Goal: Information Seeking & Learning: Learn about a topic

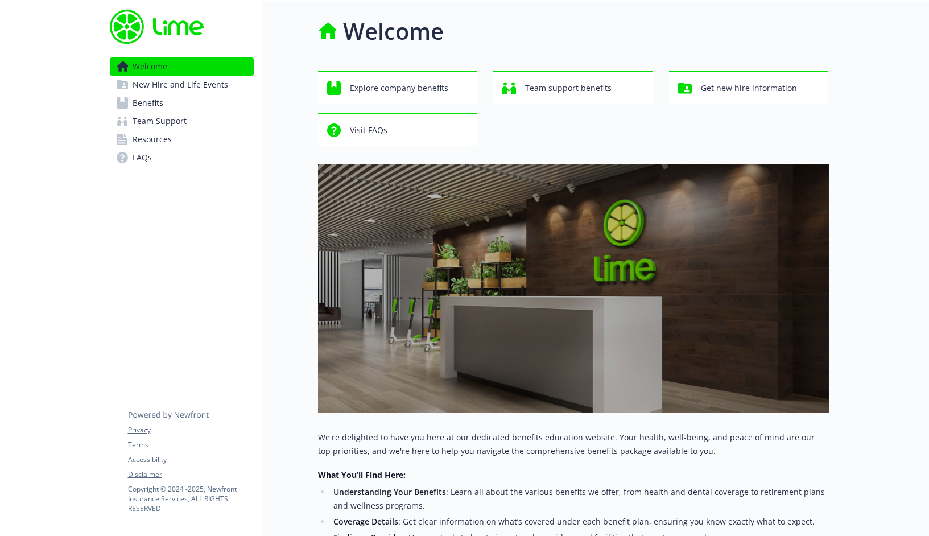
click at [196, 85] on span "New Hire and Life Events" at bounding box center [181, 85] width 96 height 18
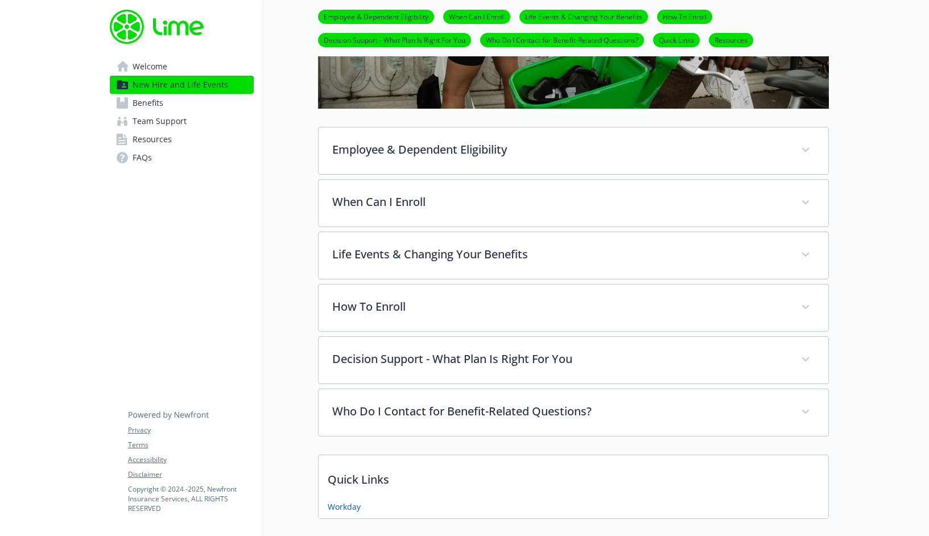
scroll to position [451, 0]
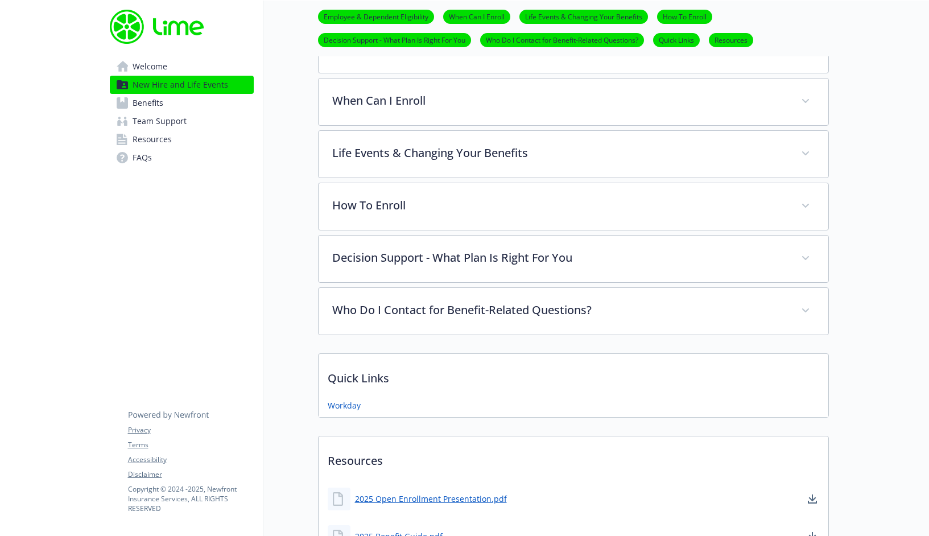
click at [166, 106] on link "Benefits" at bounding box center [182, 103] width 144 height 18
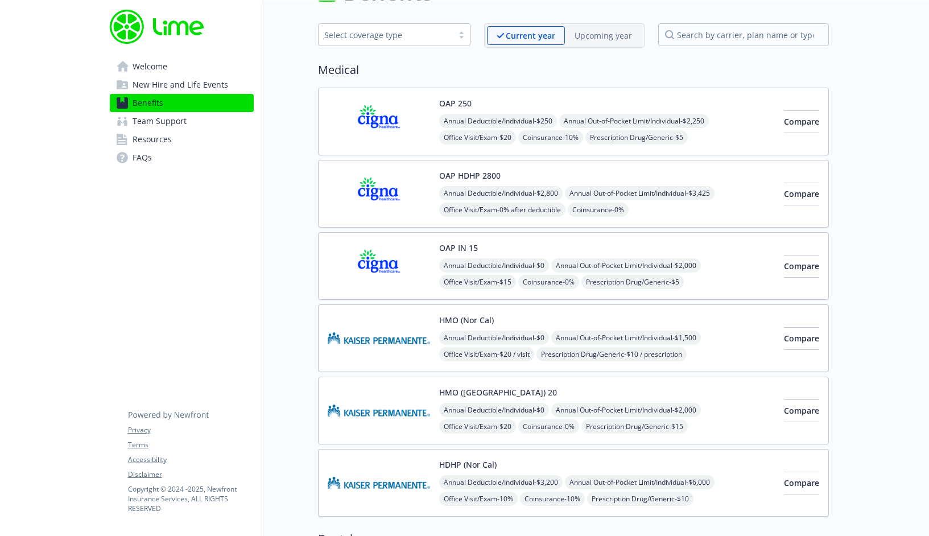
scroll to position [10, 0]
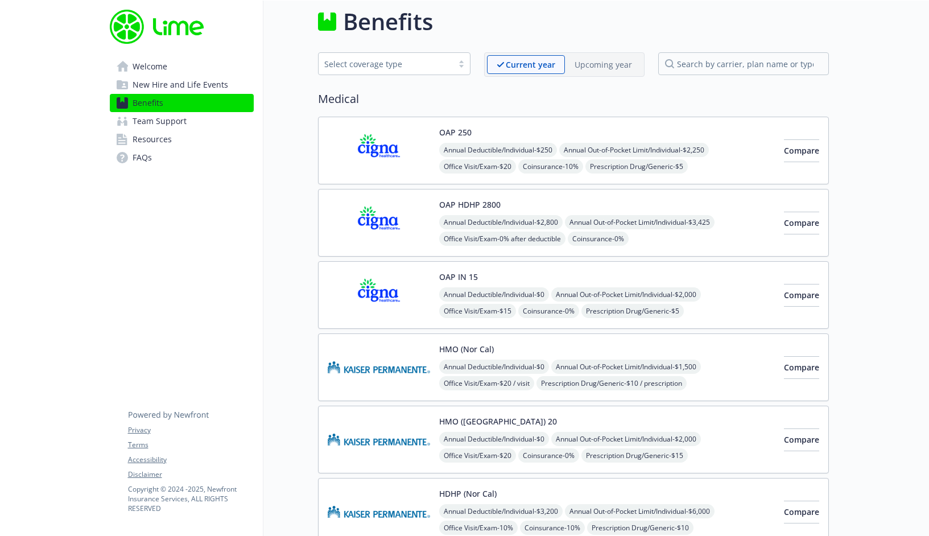
click at [163, 84] on span "New Hire and Life Events" at bounding box center [181, 85] width 96 height 18
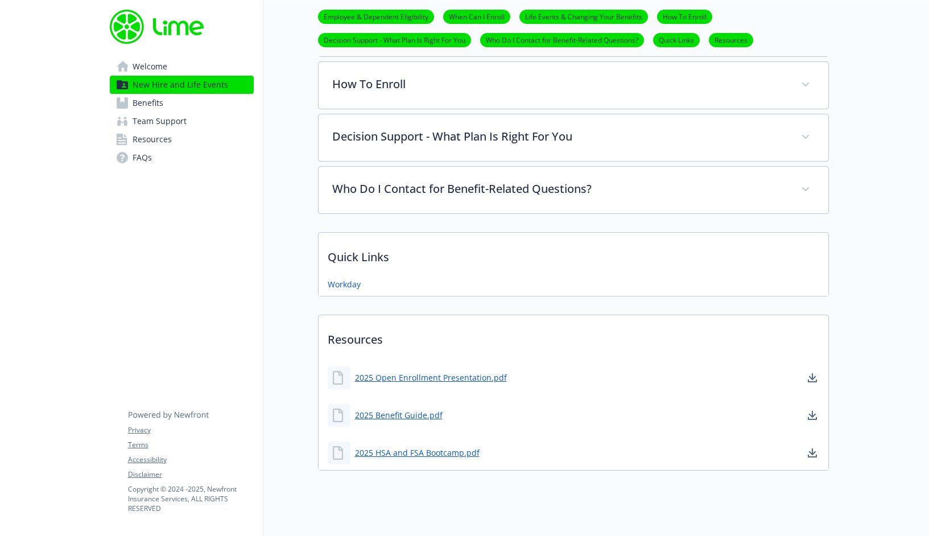
scroll to position [568, 0]
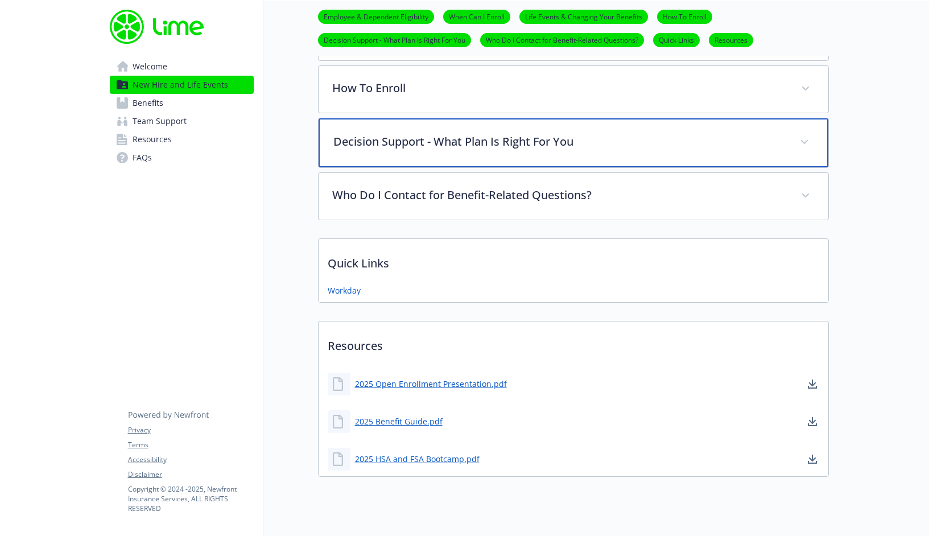
click at [443, 148] on p "Decision Support - What Plan Is Right For You" at bounding box center [559, 141] width 453 height 17
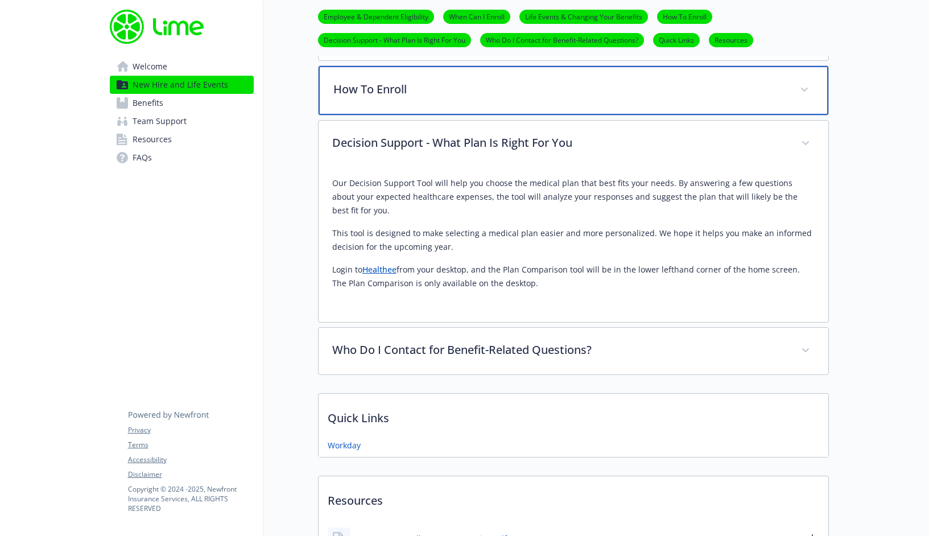
click at [408, 92] on p "How To Enroll" at bounding box center [559, 89] width 453 height 17
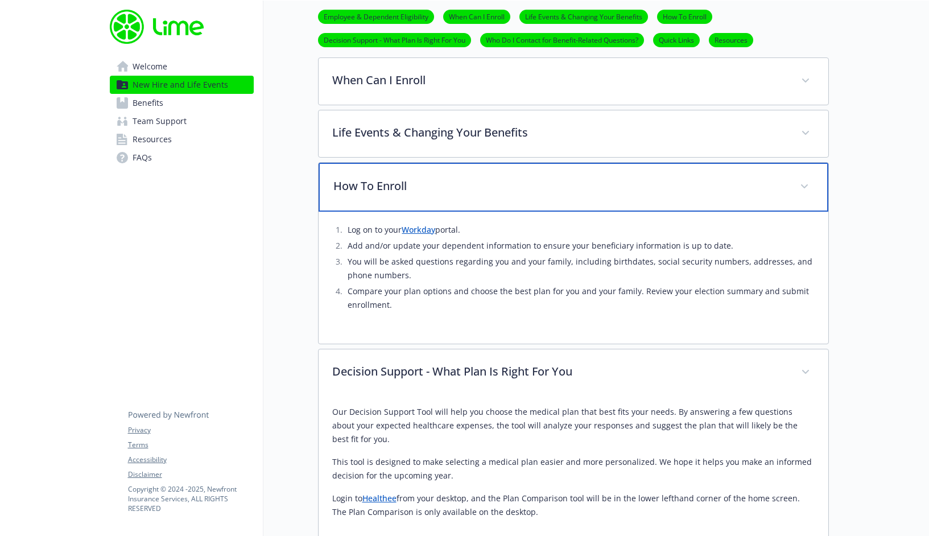
scroll to position [447, 0]
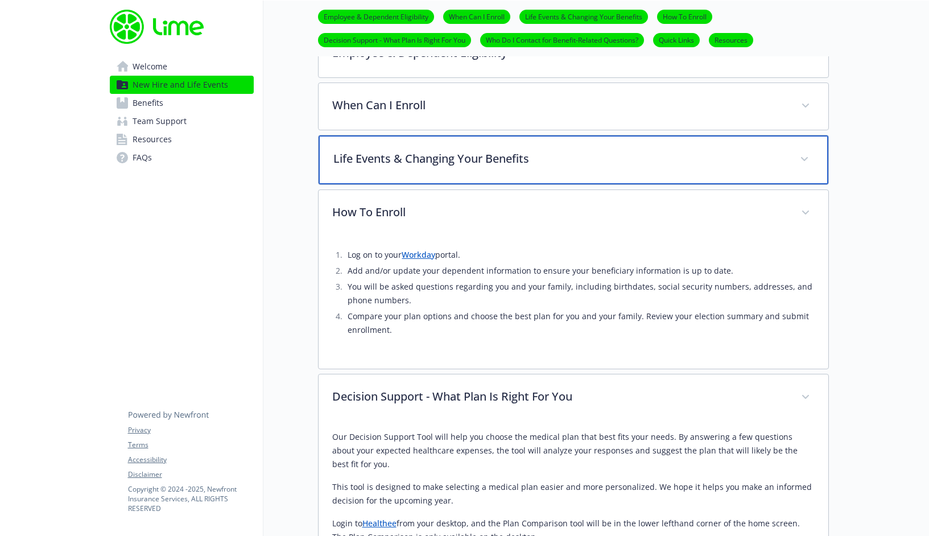
click at [439, 170] on div "Life Events & Changing Your Benefits" at bounding box center [574, 159] width 510 height 49
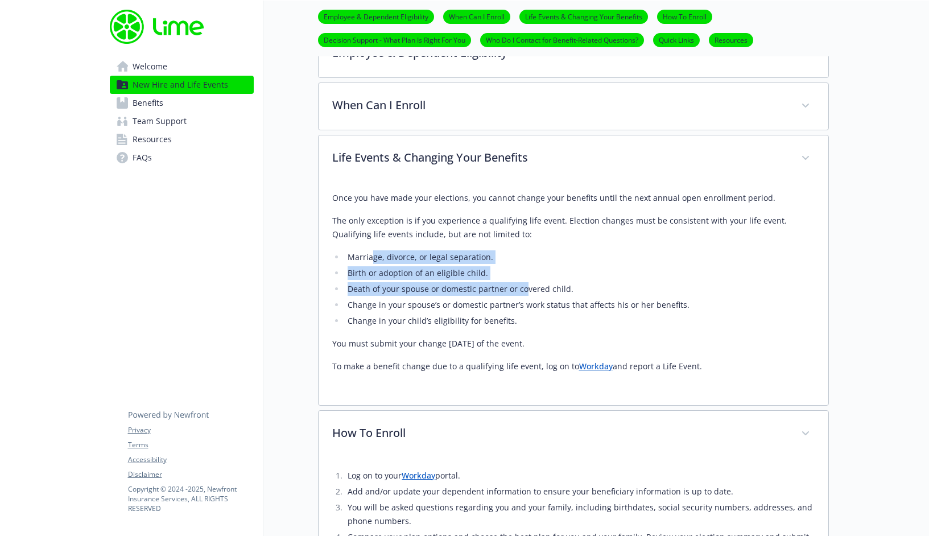
drag, startPoint x: 526, startPoint y: 292, endPoint x: 373, endPoint y: 258, distance: 157.3
click at [373, 258] on ul "Marriage, divorce, or legal separation. Birth or adoption of an eligible child.…" at bounding box center [573, 288] width 482 height 77
click at [397, 284] on li "Death of your spouse or domestic partner or covered child." at bounding box center [580, 289] width 470 height 14
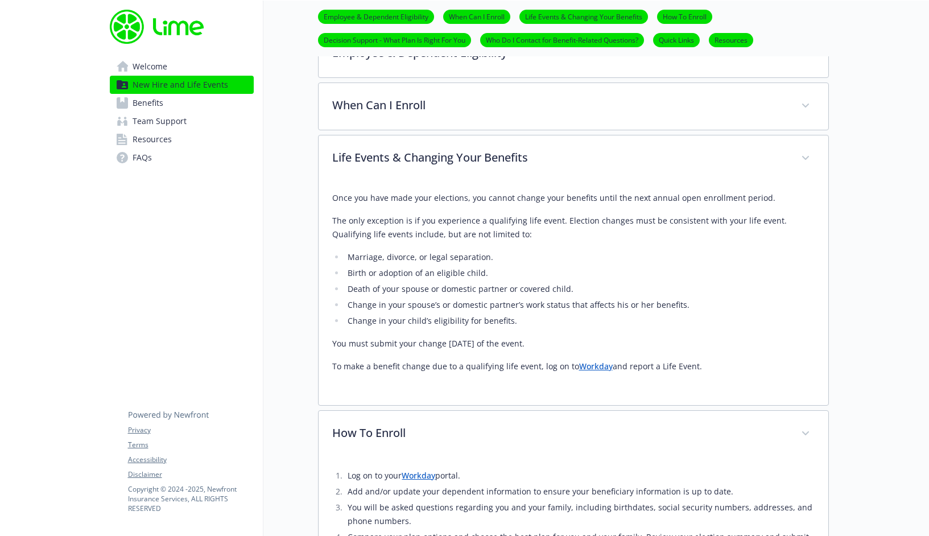
drag, startPoint x: 588, startPoint y: 343, endPoint x: 346, endPoint y: 341, distance: 241.8
click at [346, 342] on p "You must submit your change within 30 days of the event." at bounding box center [573, 344] width 482 height 14
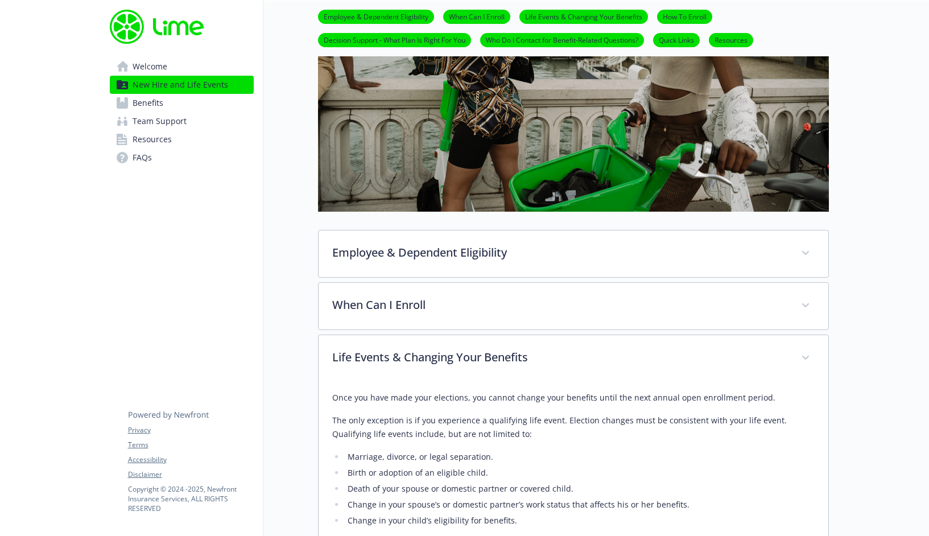
scroll to position [282, 0]
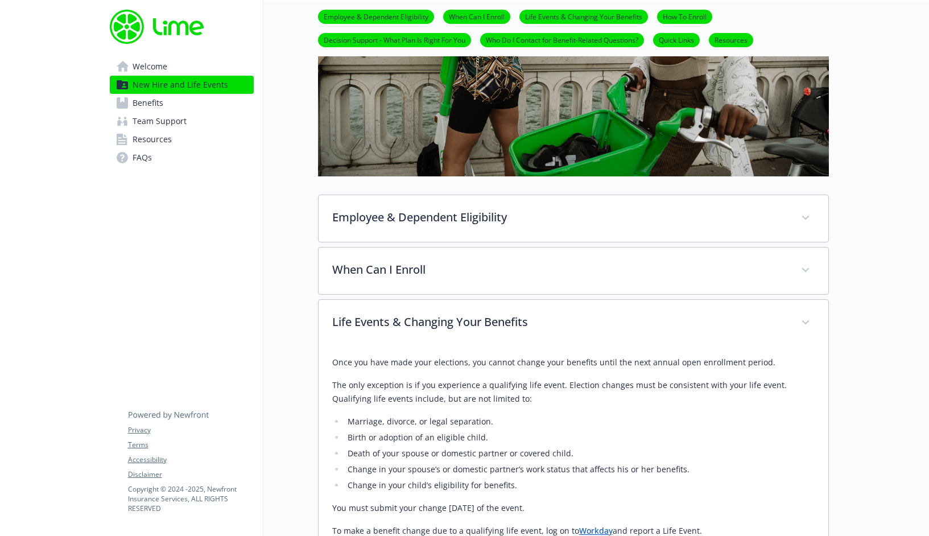
click at [147, 106] on span "Benefits" at bounding box center [148, 103] width 31 height 18
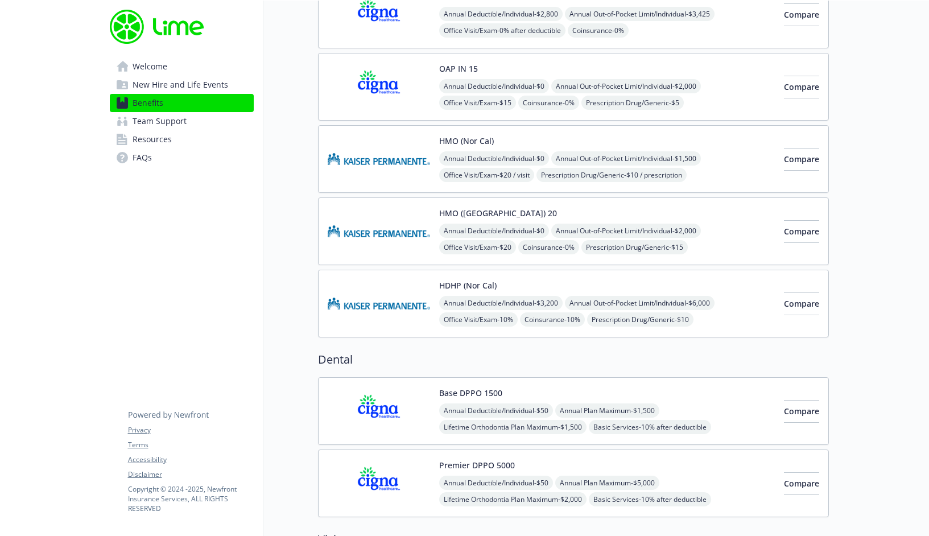
scroll to position [182, 0]
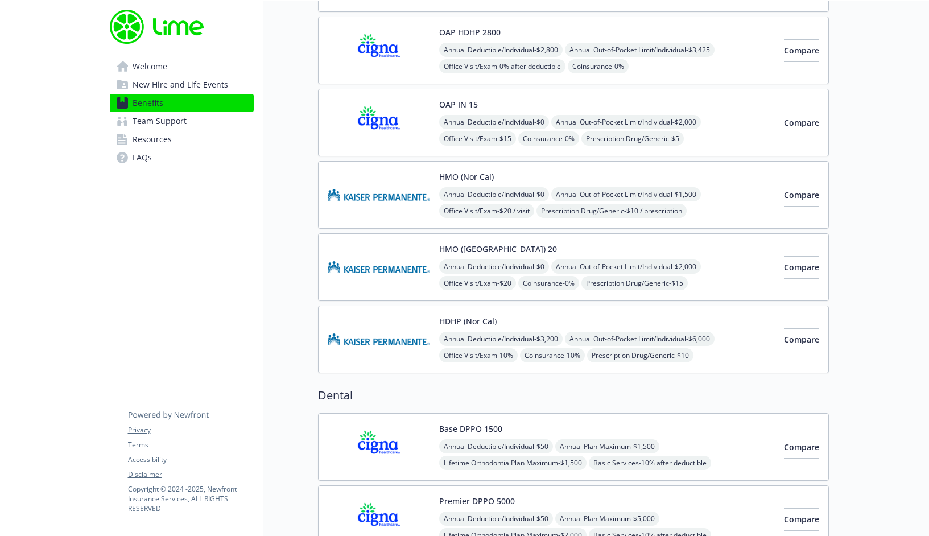
click at [148, 84] on span "New Hire and Life Events" at bounding box center [181, 85] width 96 height 18
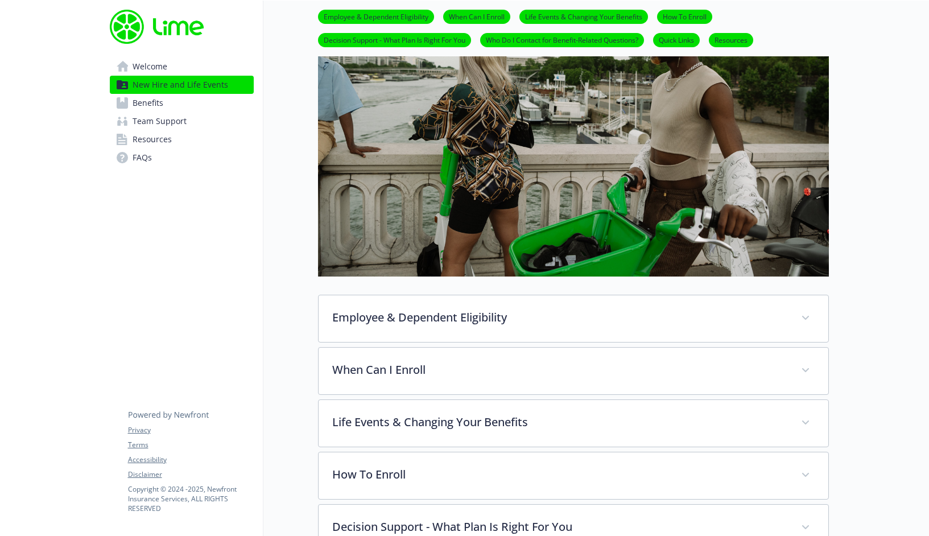
click at [149, 101] on span "Benefits" at bounding box center [148, 103] width 31 height 18
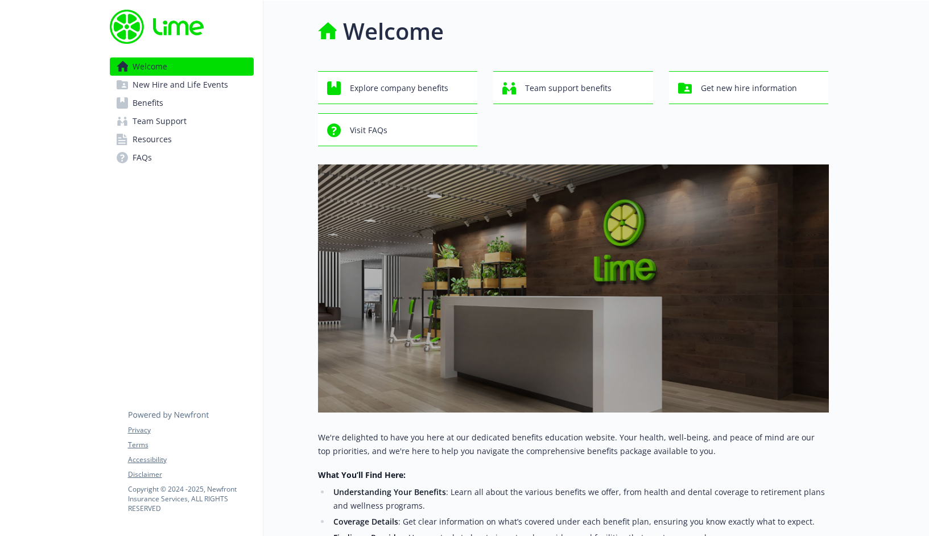
scroll to position [251, 0]
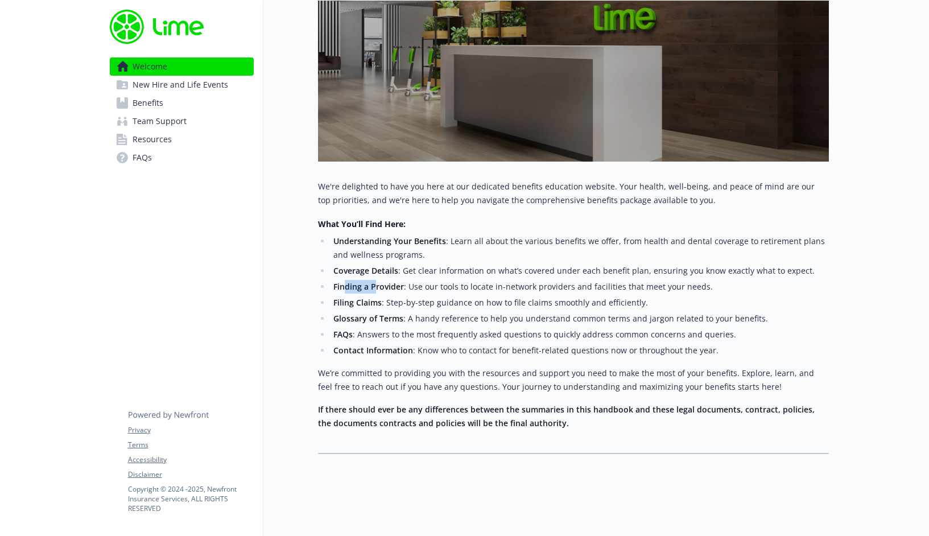
drag, startPoint x: 346, startPoint y: 283, endPoint x: 377, endPoint y: 283, distance: 30.7
click at [377, 283] on strong "Finding a Provider" at bounding box center [368, 286] width 71 height 11
drag, startPoint x: 375, startPoint y: 268, endPoint x: 391, endPoint y: 269, distance: 15.4
click at [391, 269] on strong "Coverage Details" at bounding box center [365, 270] width 65 height 11
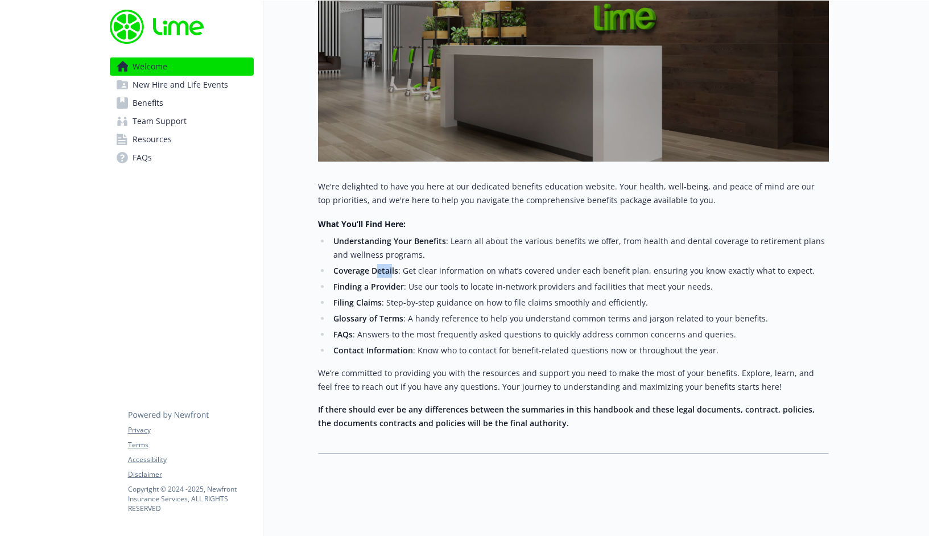
click at [144, 108] on span "Benefits" at bounding box center [148, 103] width 31 height 18
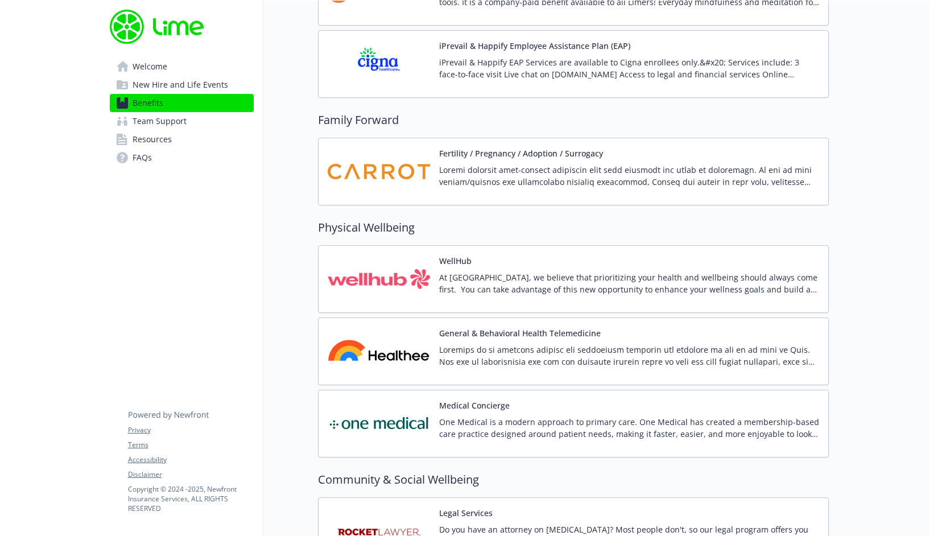
scroll to position [2320, 0]
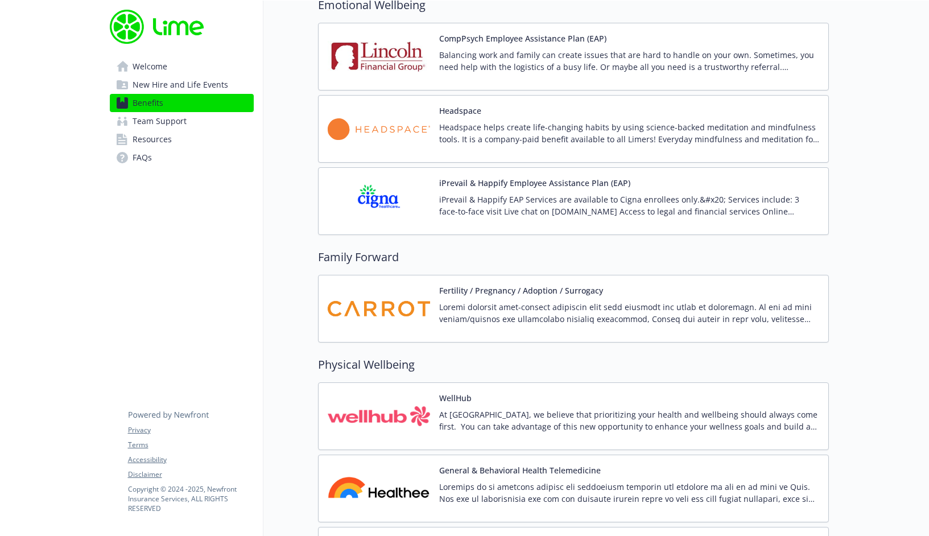
click at [519, 303] on p at bounding box center [629, 313] width 380 height 24
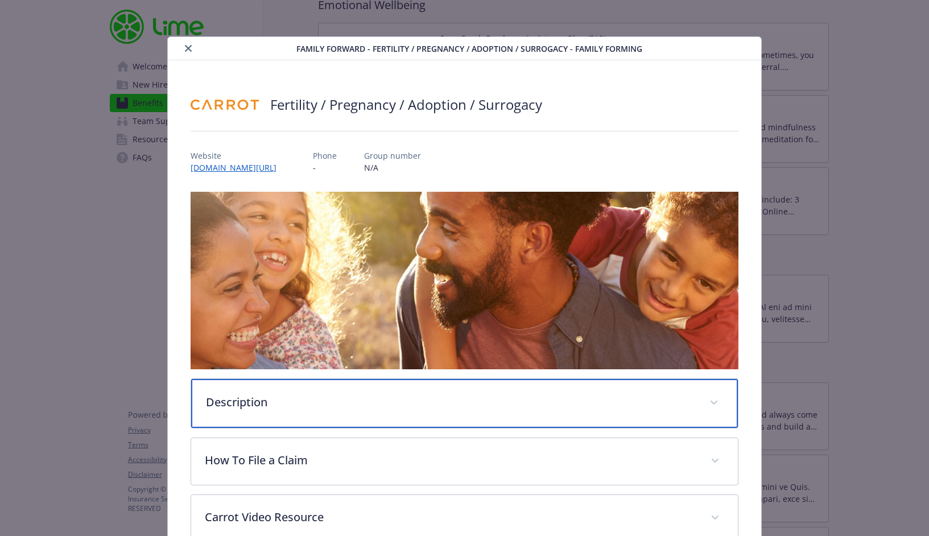
click at [383, 403] on p "Description" at bounding box center [451, 402] width 490 height 17
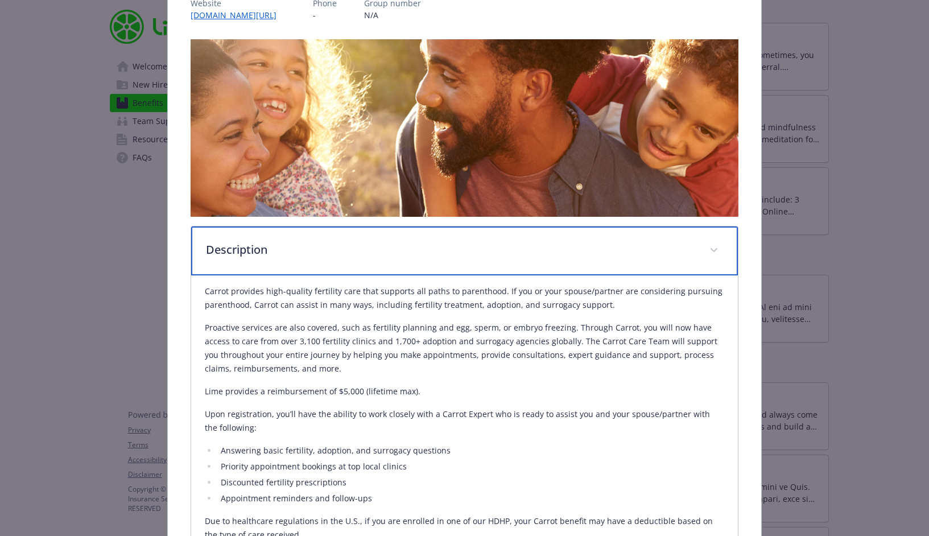
scroll to position [155, 0]
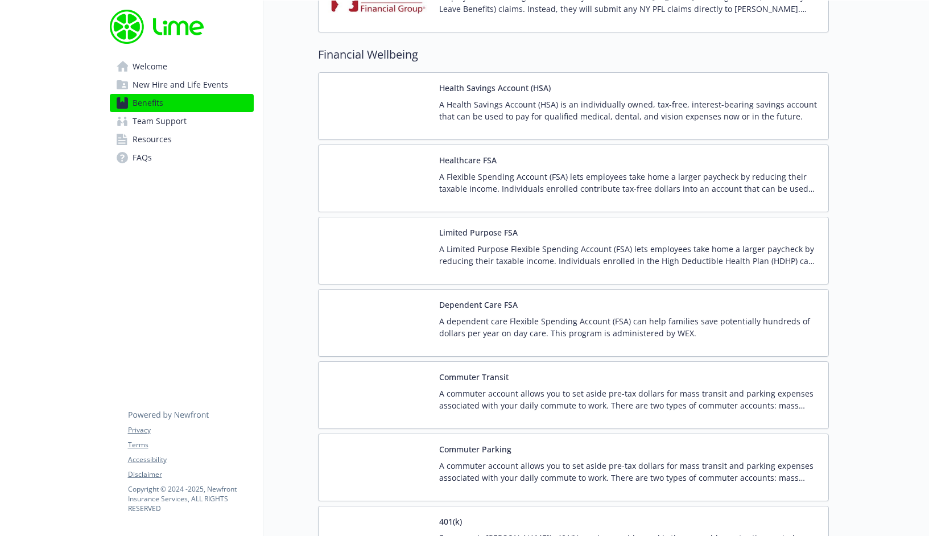
scroll to position [1453, 0]
